Goal: Navigation & Orientation: Find specific page/section

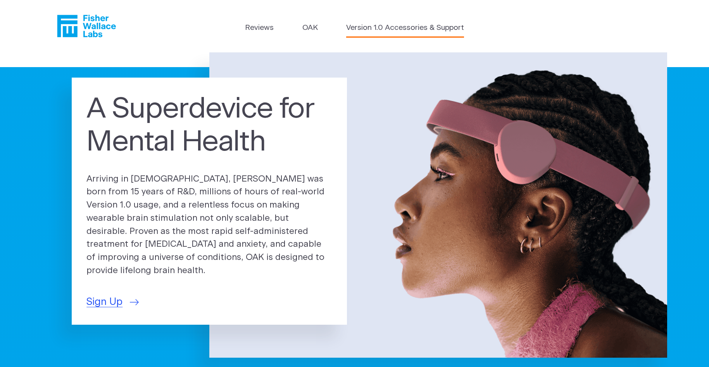
click at [381, 28] on link "Version 1.0 Accessories & Support" at bounding box center [405, 27] width 118 height 11
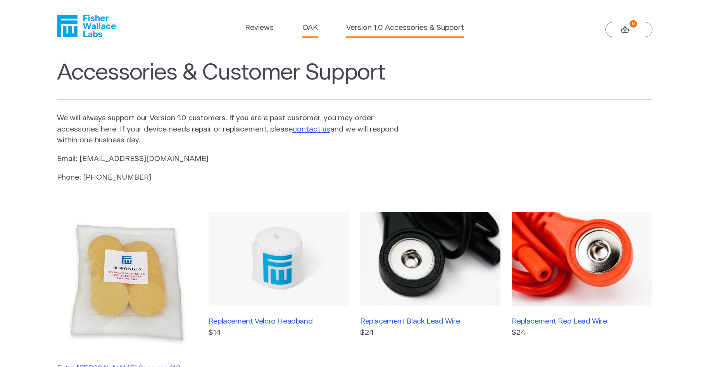
click at [313, 27] on link "OAK" at bounding box center [310, 27] width 16 height 11
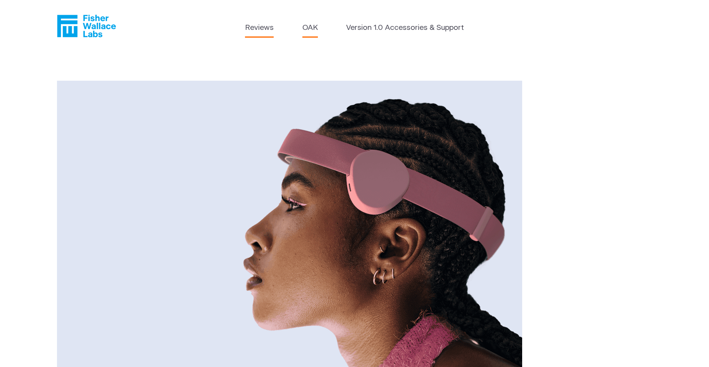
click at [262, 28] on link "Reviews" at bounding box center [259, 27] width 29 height 11
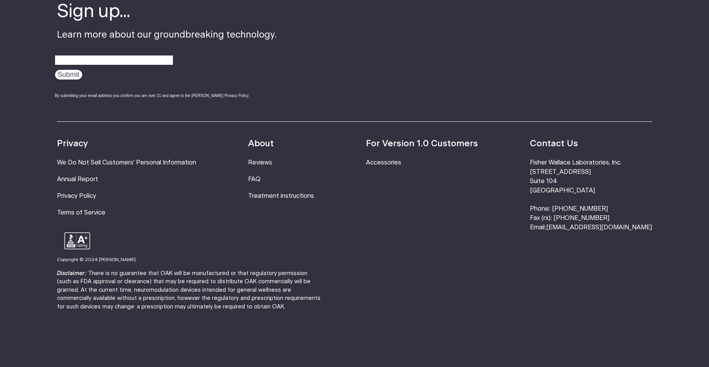
scroll to position [1062, 0]
